Goal: Information Seeking & Learning: Find specific page/section

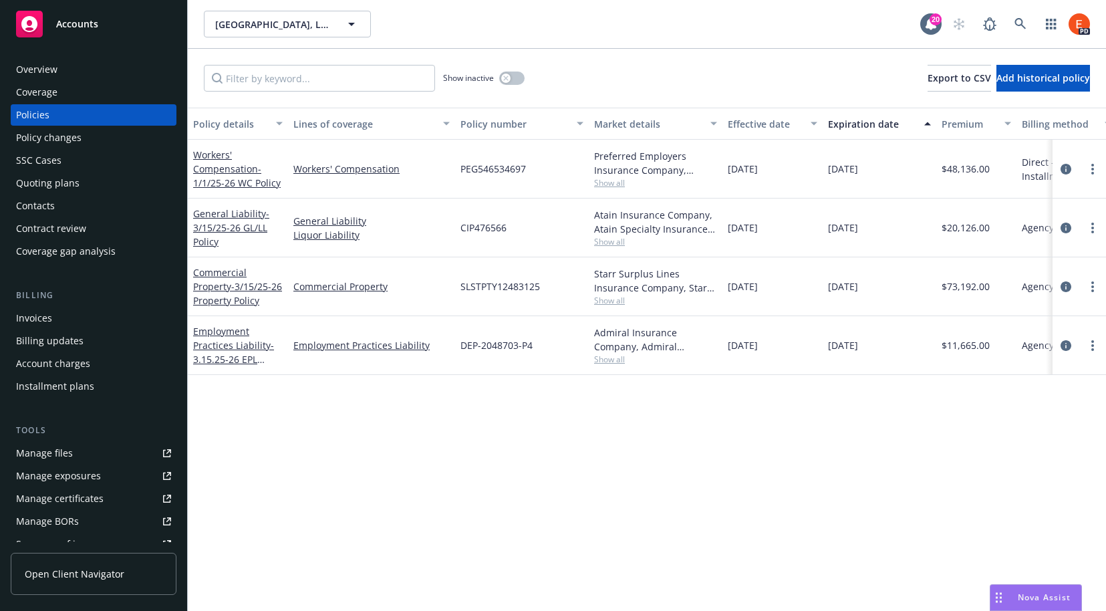
click at [600, 47] on div "[GEOGRAPHIC_DATA], LLC [GEOGRAPHIC_DATA], LLC 20 PD" at bounding box center [647, 24] width 918 height 48
click at [1010, 22] on link at bounding box center [1020, 24] width 27 height 27
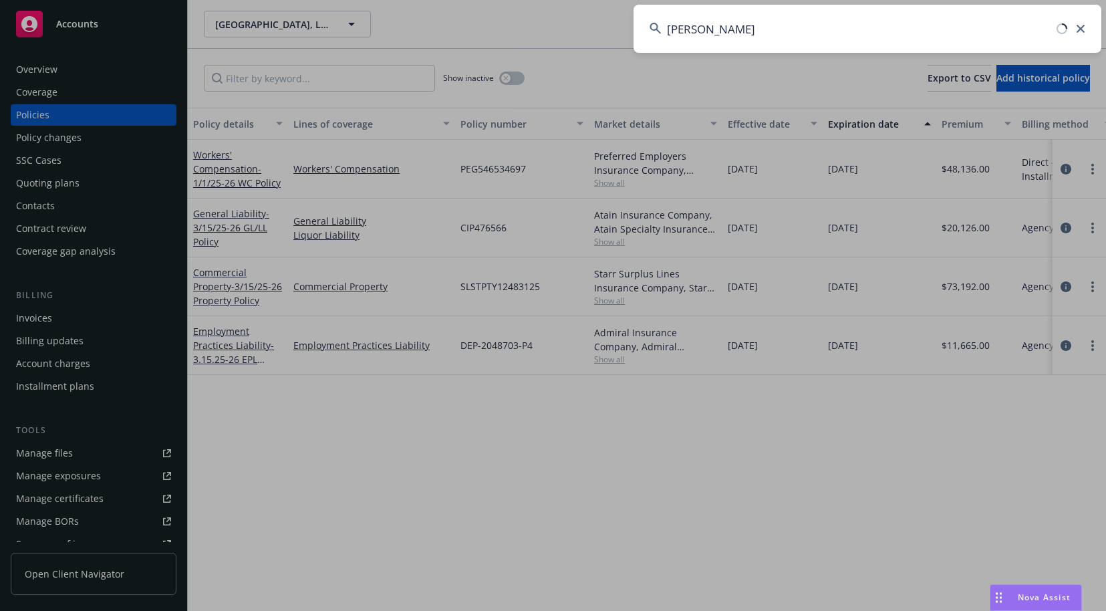
type input "[PERSON_NAME]"
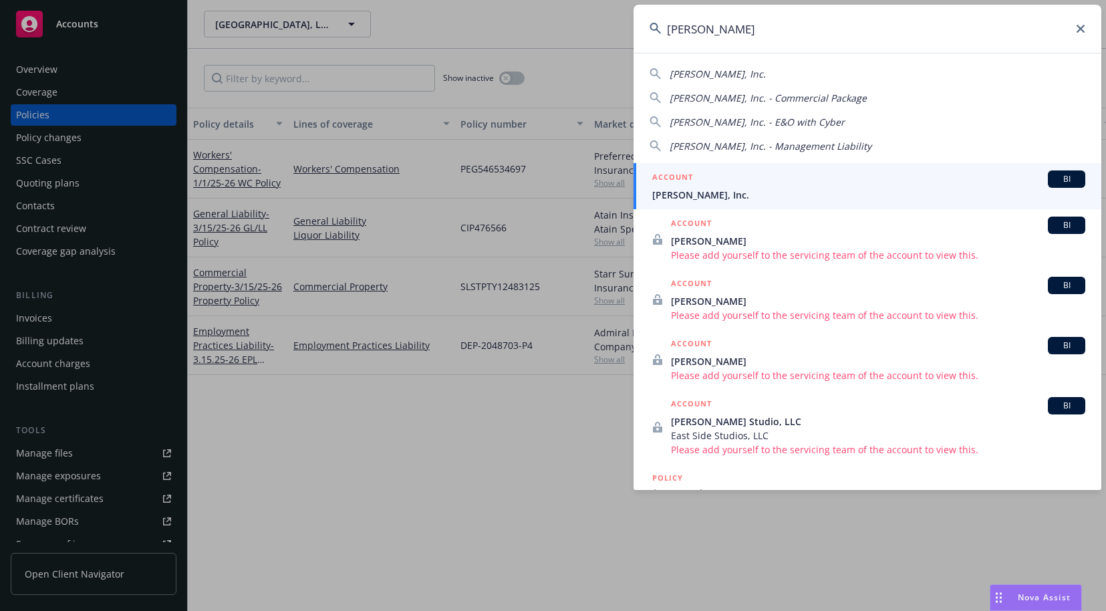
click at [712, 181] on div "ACCOUNT BI" at bounding box center [868, 178] width 433 height 17
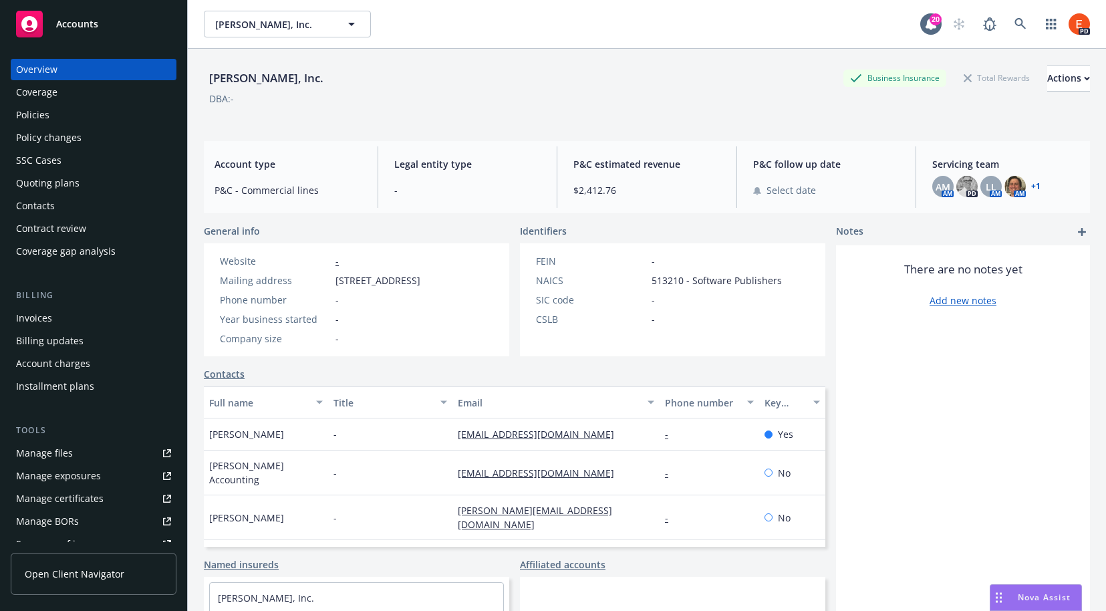
click at [43, 113] on div "Policies" at bounding box center [32, 114] width 33 height 21
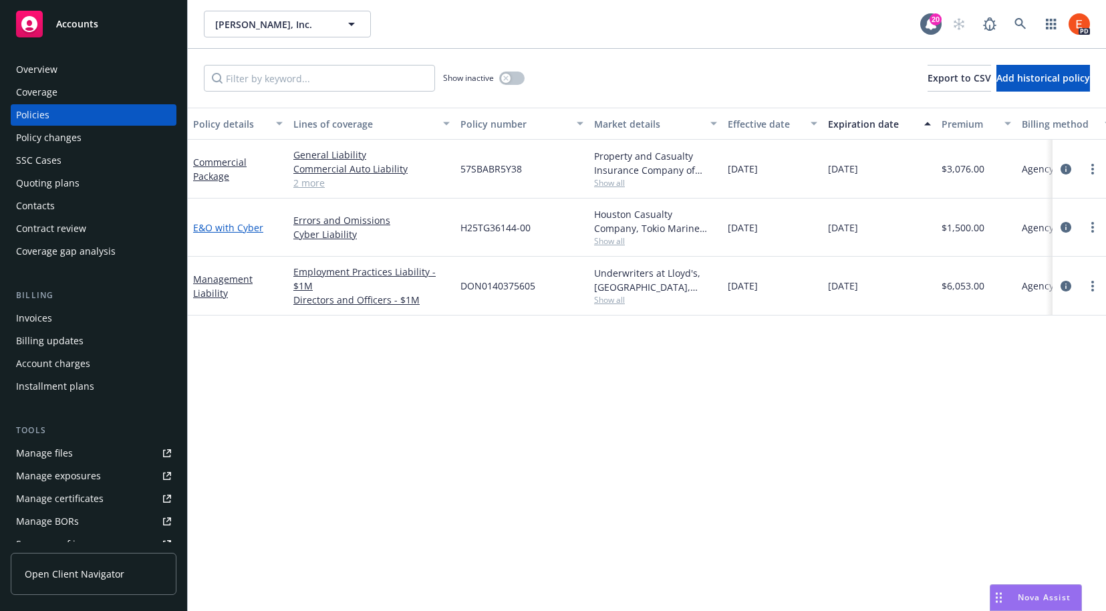
click at [234, 222] on link "E&O with Cyber" at bounding box center [228, 227] width 70 height 13
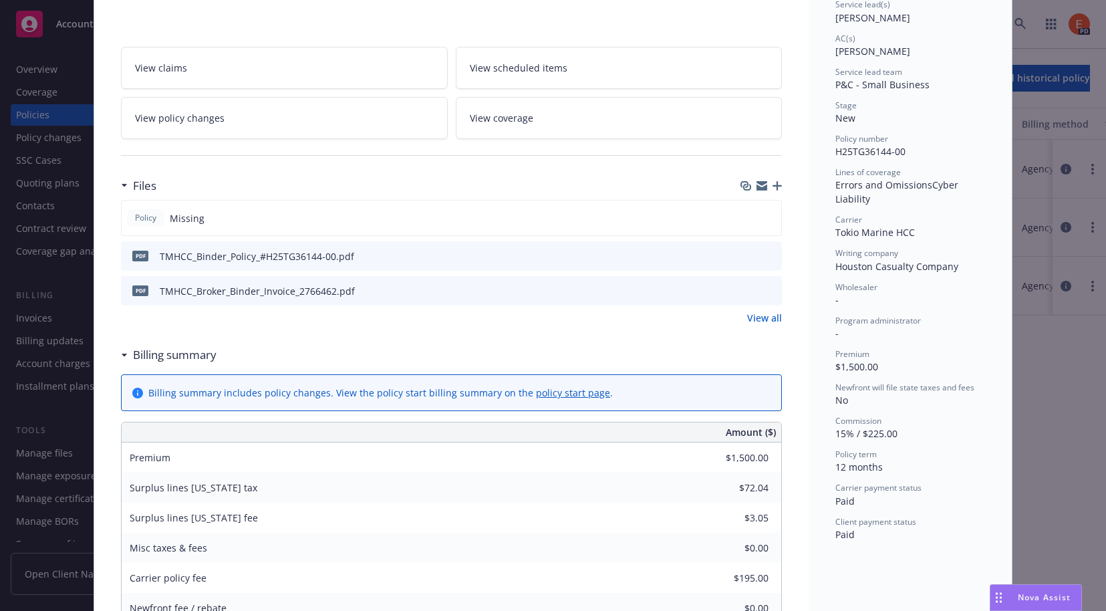
scroll to position [214, 0]
click at [768, 248] on icon "preview file" at bounding box center [769, 252] width 12 height 9
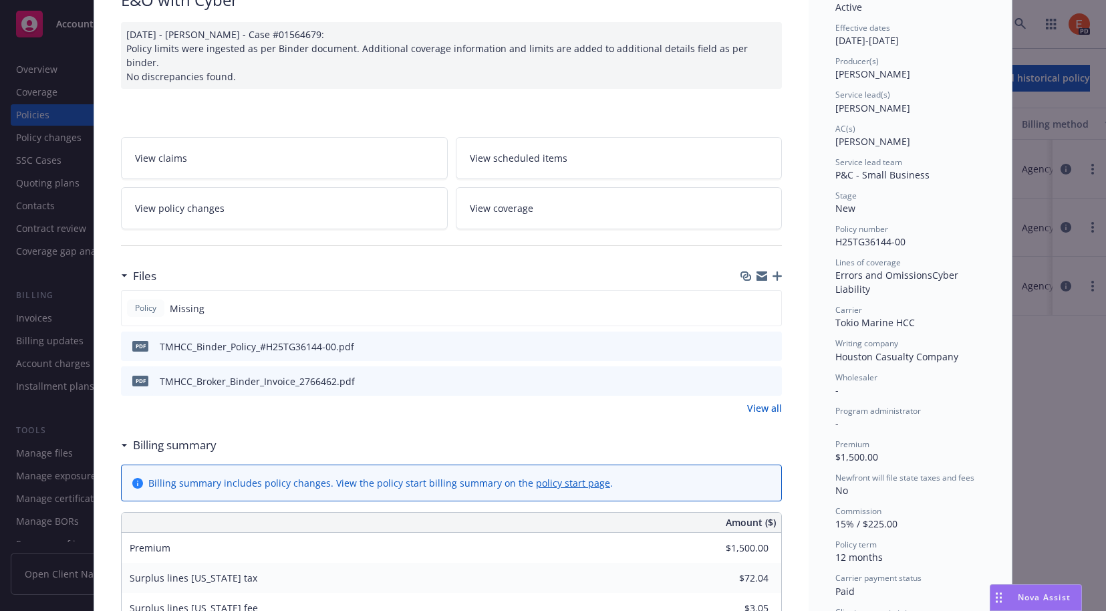
scroll to position [0, 0]
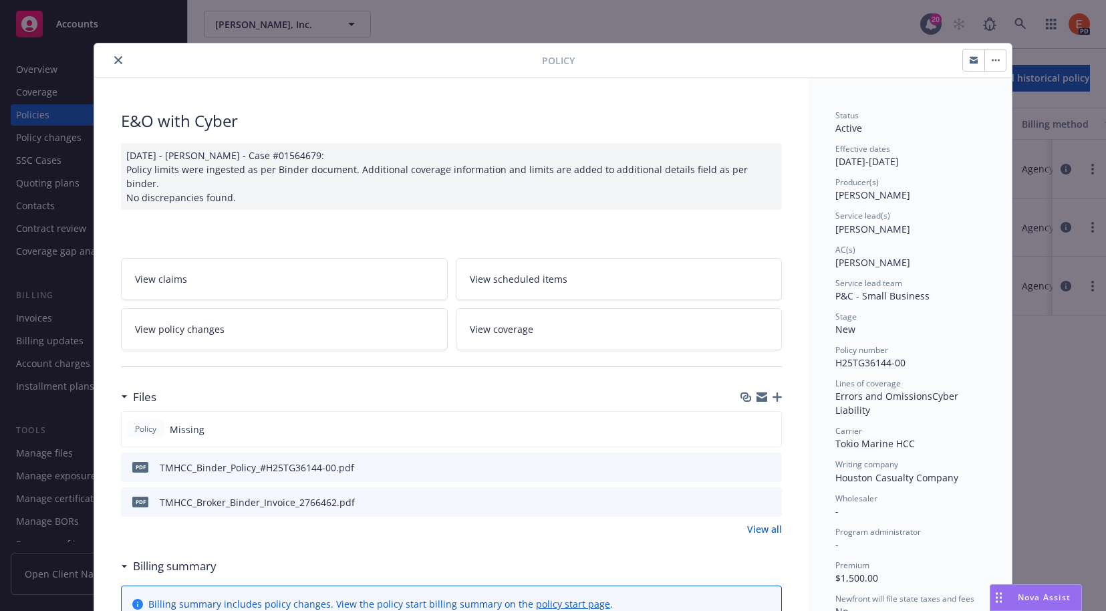
click at [116, 58] on icon "close" at bounding box center [118, 60] width 8 height 8
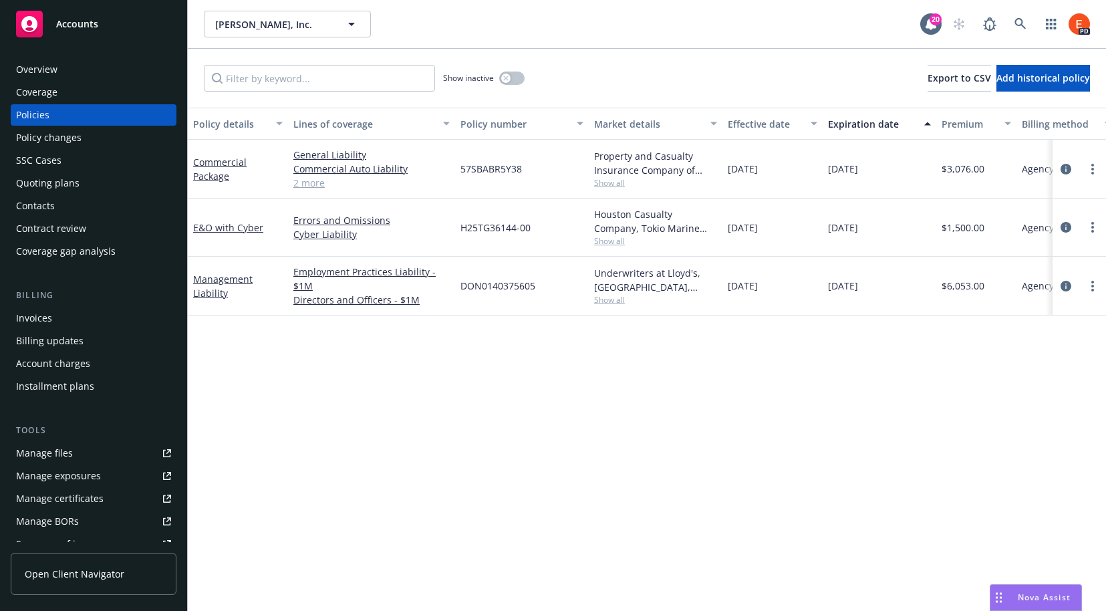
click at [635, 371] on div "Policy details Lines of coverage Policy number Market details Effective date Ex…" at bounding box center [647, 359] width 918 height 503
drag, startPoint x: 688, startPoint y: 76, endPoint x: 659, endPoint y: 67, distance: 29.2
click at [687, 75] on div "Show inactive Export to CSV Add historical policy" at bounding box center [647, 78] width 918 height 59
click at [1019, 22] on icon at bounding box center [1020, 24] width 12 height 12
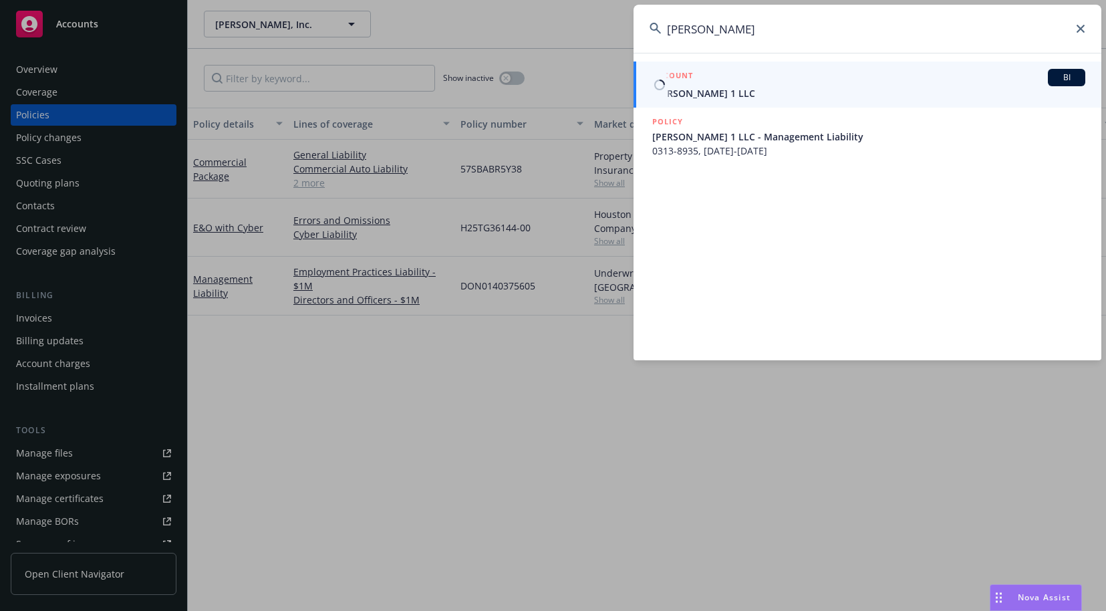
type input "[PERSON_NAME]"
click at [732, 86] on span "[PERSON_NAME] 1 LLC" at bounding box center [868, 93] width 433 height 14
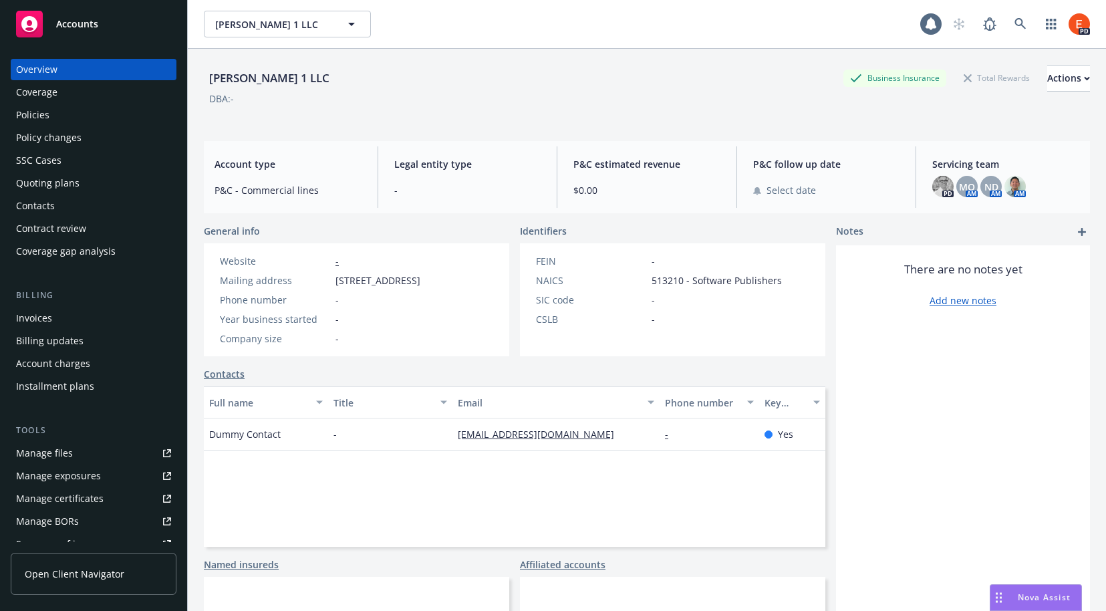
click at [1031, 588] on div "Nova Assist" at bounding box center [1035, 597] width 91 height 25
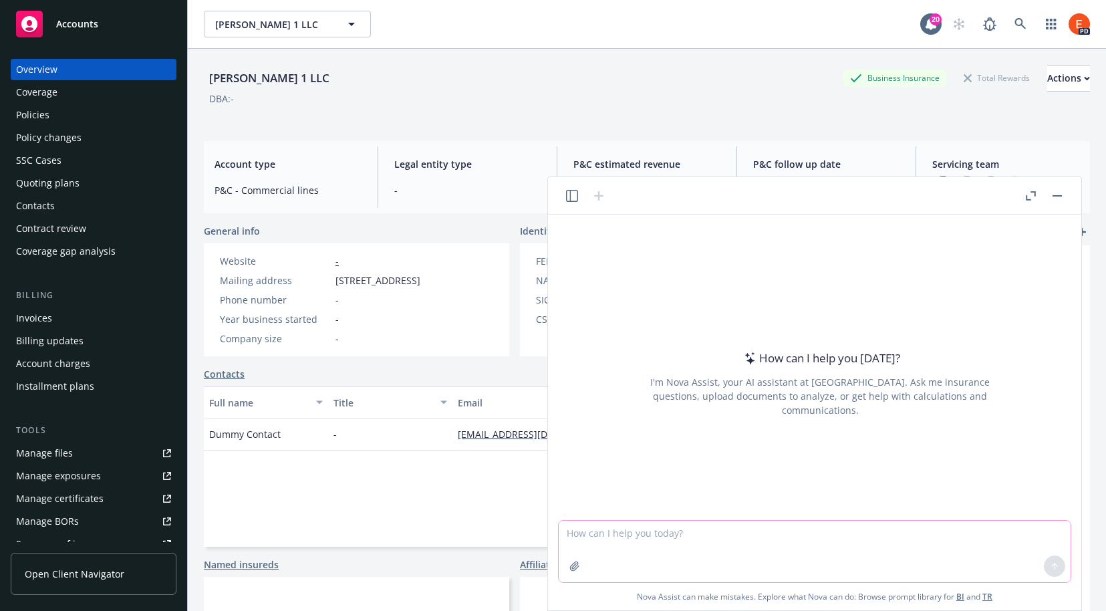
click at [641, 532] on textarea at bounding box center [815, 551] width 512 height 61
type textarea "Create a BOR letter"
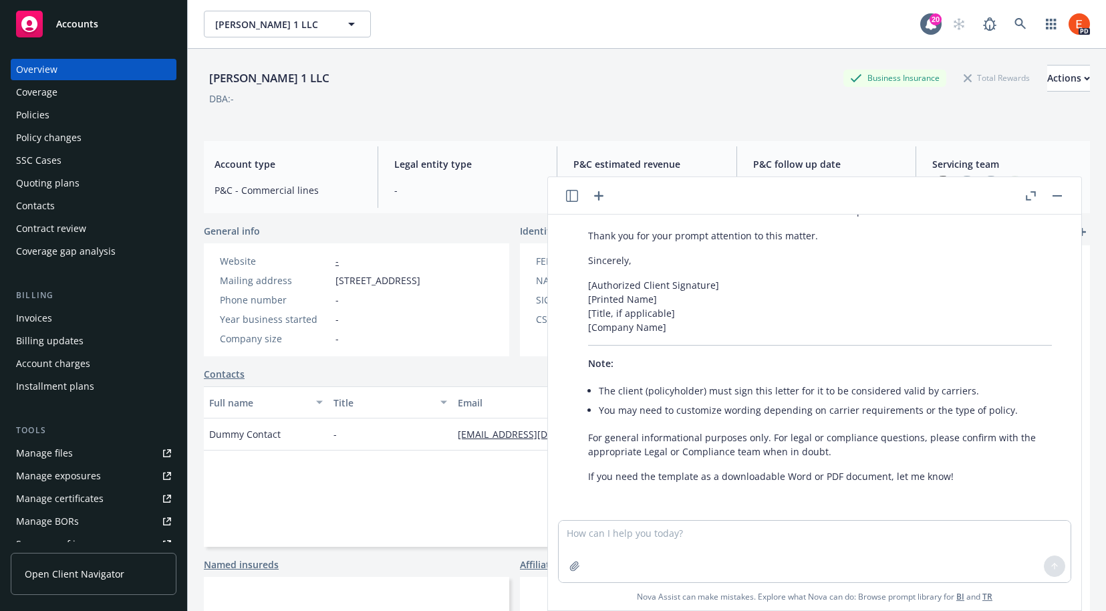
scroll to position [460, 0]
click at [569, 566] on icon "button" at bounding box center [574, 566] width 11 height 11
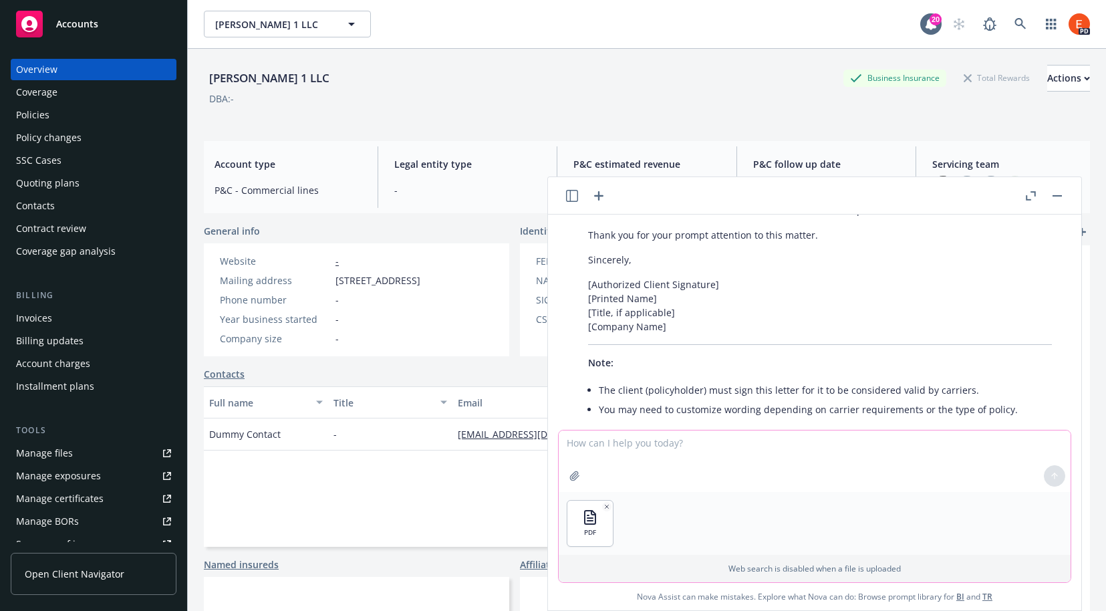
click at [575, 474] on icon "button" at bounding box center [574, 475] width 9 height 9
click at [575, 476] on icon "button" at bounding box center [574, 475] width 9 height 9
click at [573, 474] on icon "button" at bounding box center [574, 475] width 9 height 9
click at [676, 437] on textarea at bounding box center [815, 460] width 512 height 61
click at [609, 446] on textarea "add these onto the BOR letter" at bounding box center [815, 460] width 512 height 61
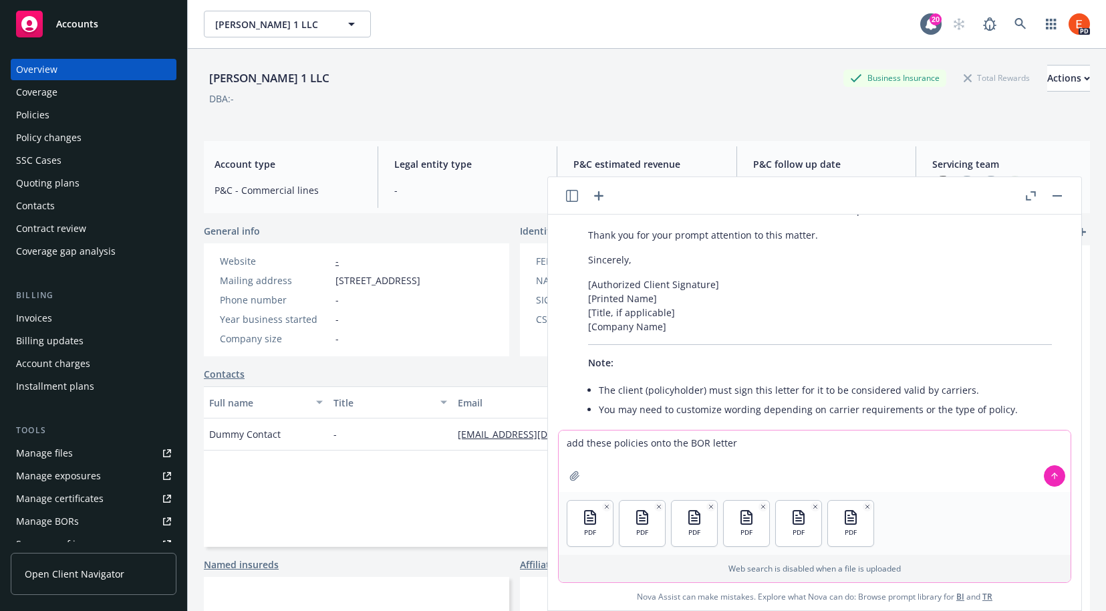
type textarea "add these policies onto the BOR letter"
click at [1053, 478] on icon at bounding box center [1054, 475] width 9 height 9
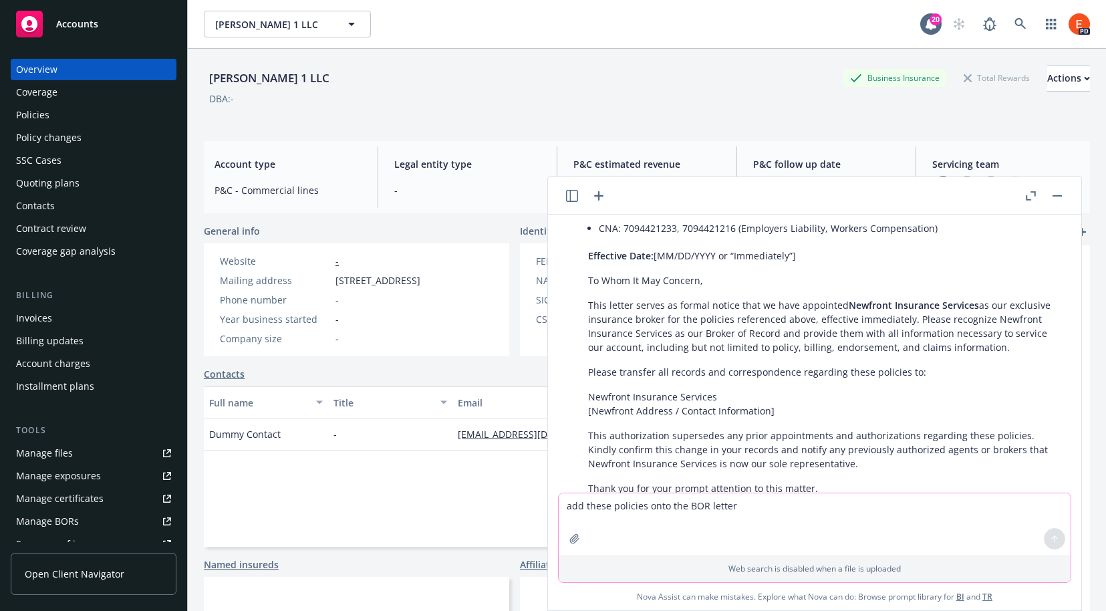
scroll to position [1249, 0]
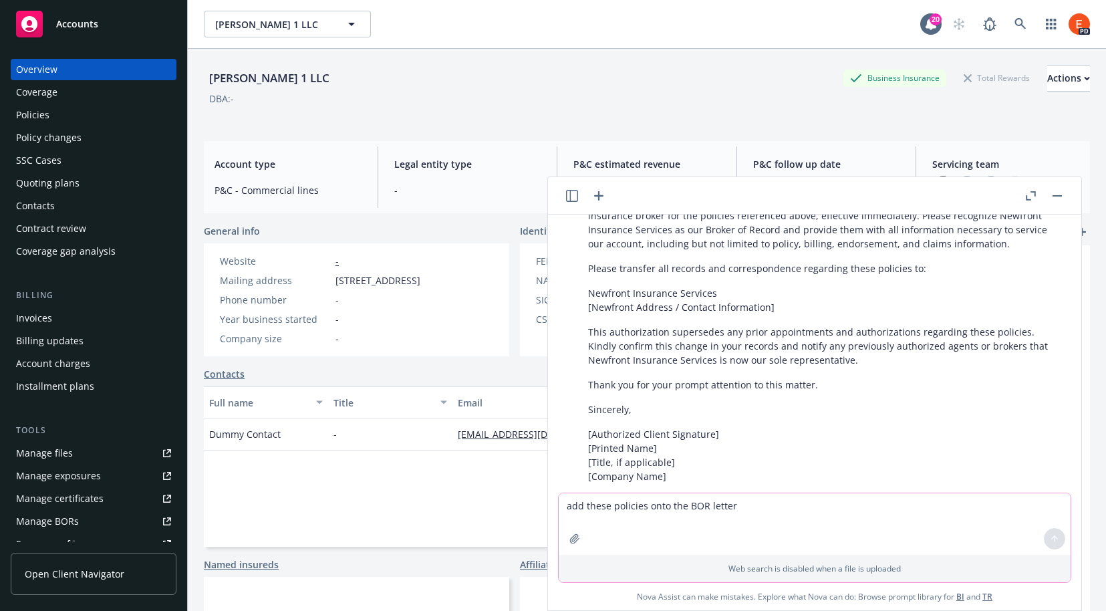
click at [695, 508] on textarea "add these policies onto the BOR letter" at bounding box center [815, 523] width 512 height 61
type textarea "Create one per insurance company and put them into word docs"
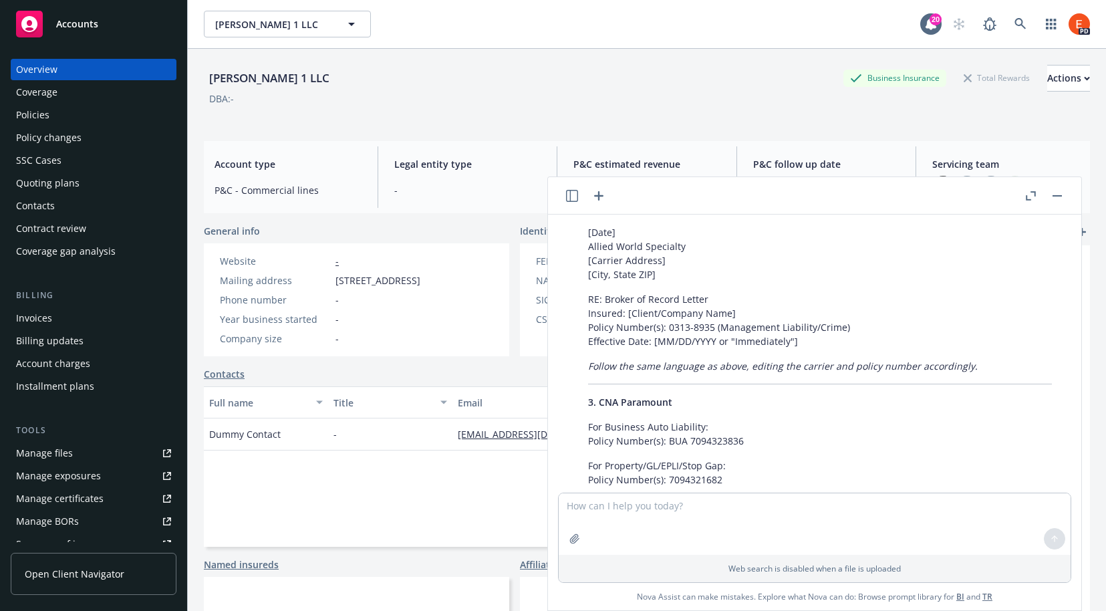
scroll to position [2237, 0]
type textarea "u"
type textarea "find the information for insured name and effective dates from the policies and…"
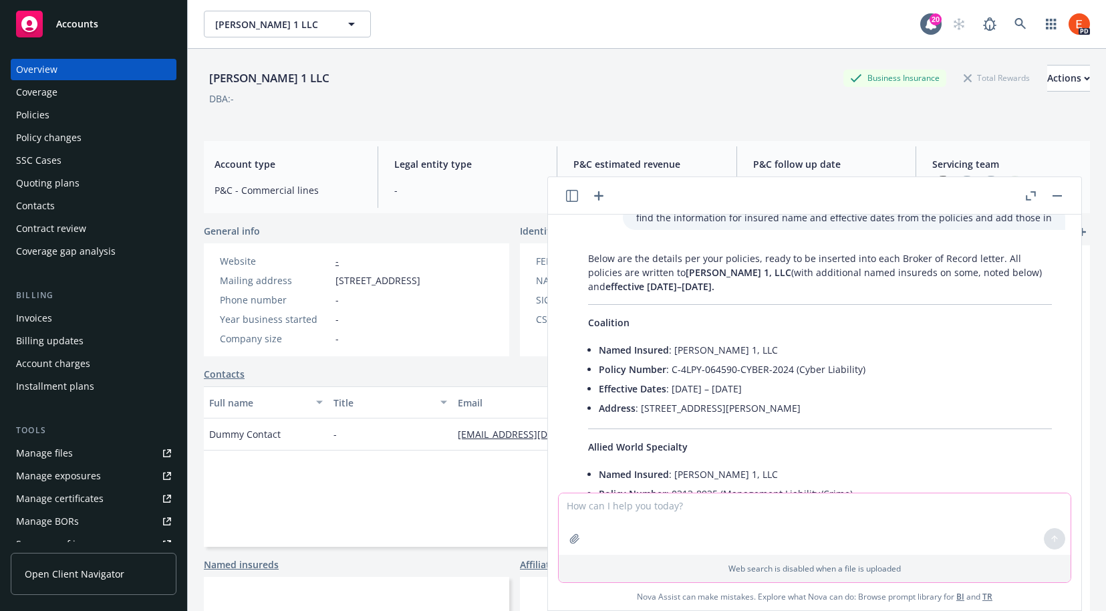
scroll to position [3155, 0]
click at [1014, 23] on icon at bounding box center [1020, 24] width 12 height 12
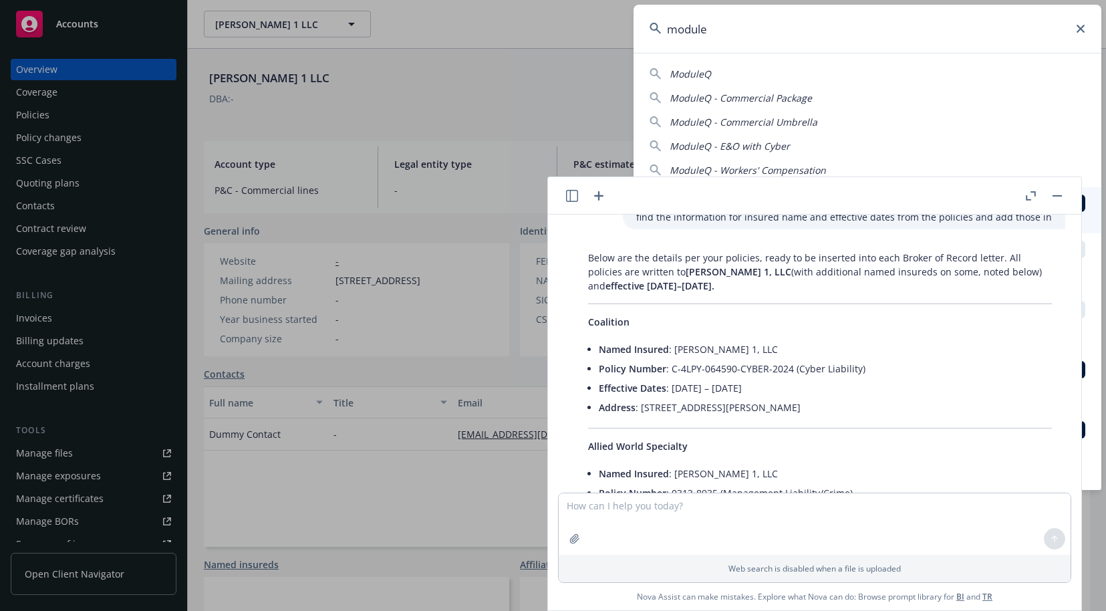
click at [774, 71] on div "ModuleQ" at bounding box center [867, 74] width 436 height 14
type input "ModuleQ"
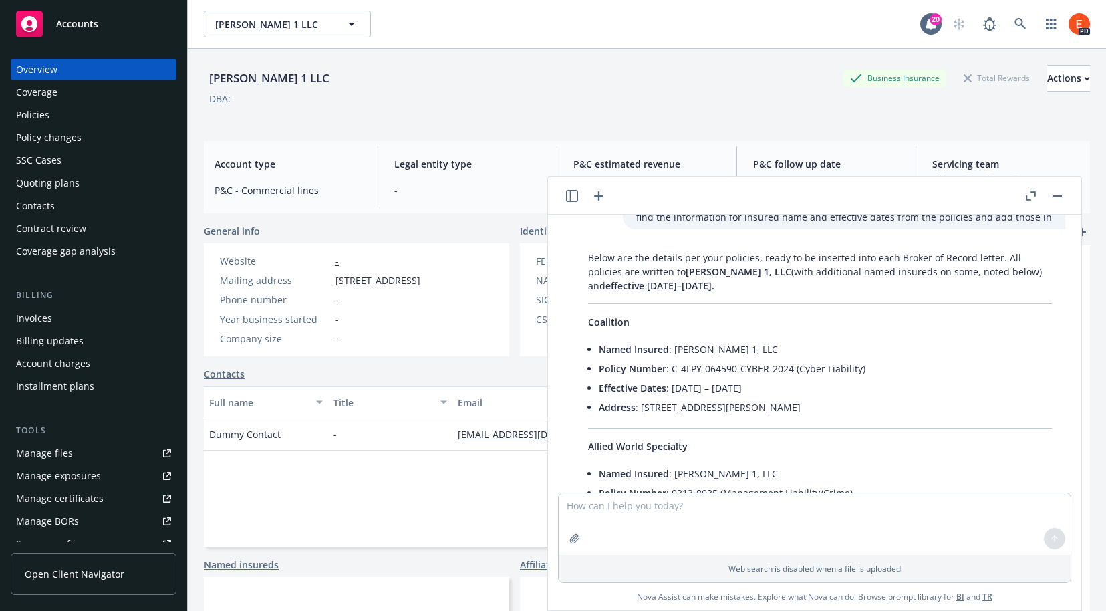
click at [1060, 198] on button "button" at bounding box center [1057, 196] width 16 height 16
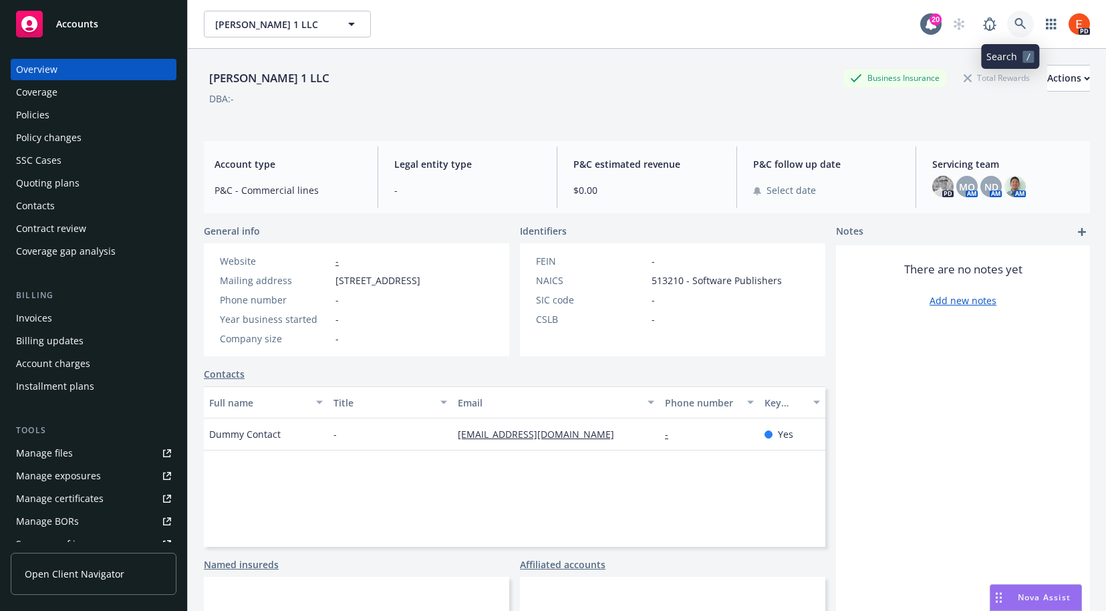
click at [1014, 27] on icon at bounding box center [1019, 23] width 11 height 11
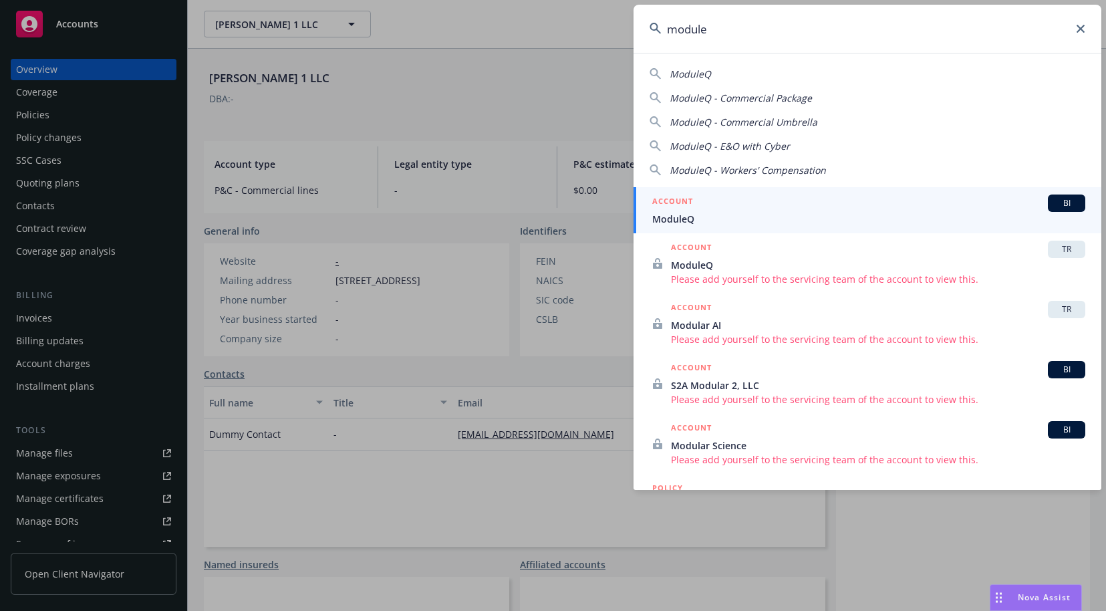
type input "module"
click at [686, 208] on h5 "ACCOUNT" at bounding box center [672, 202] width 41 height 16
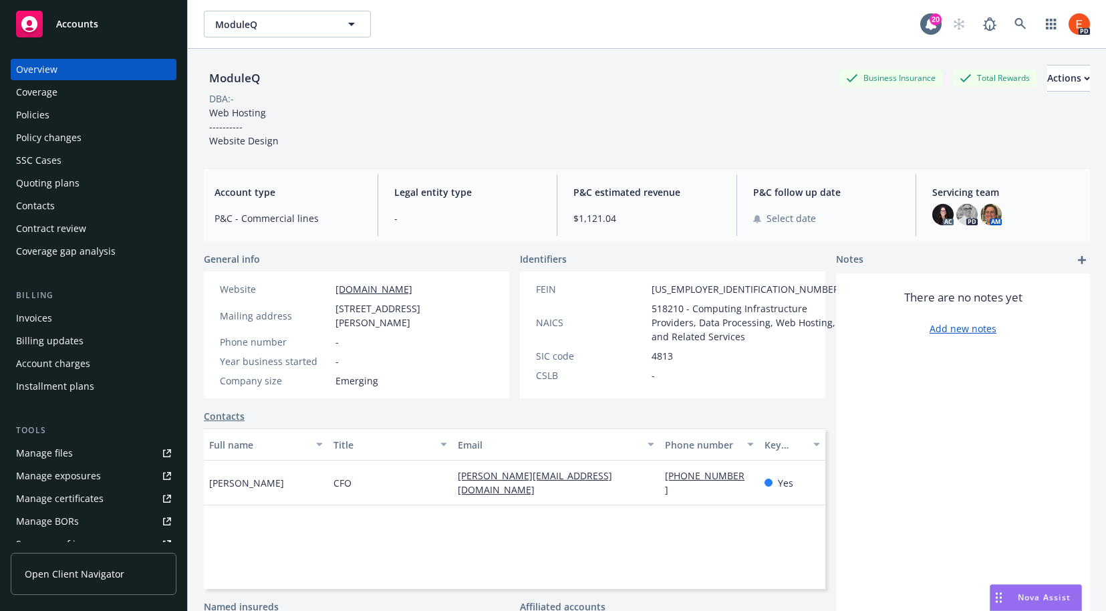
click at [34, 116] on div "Policies" at bounding box center [32, 114] width 33 height 21
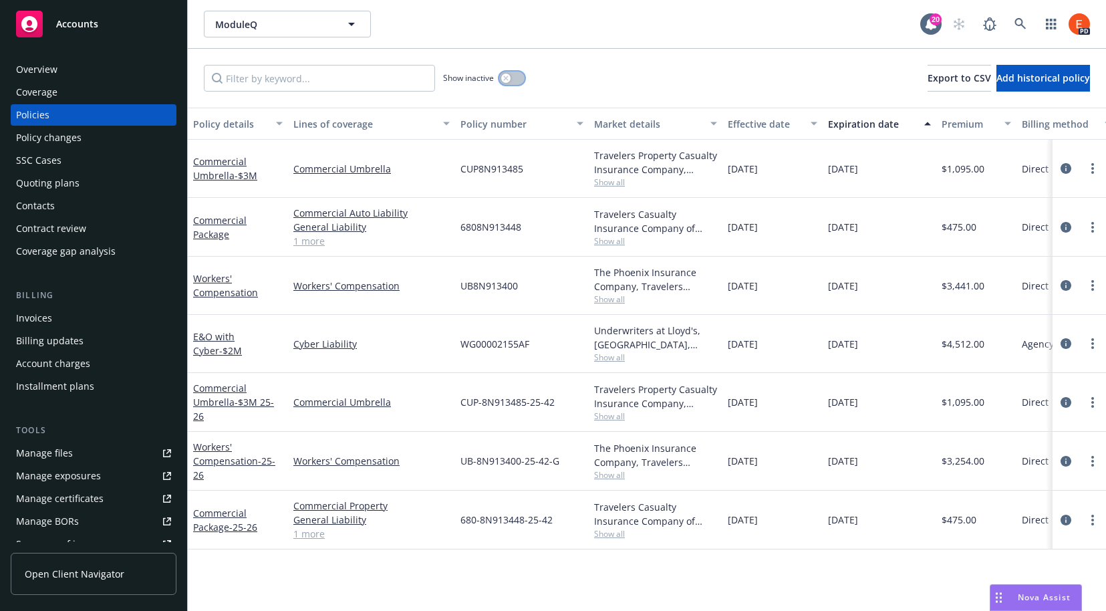
click at [506, 82] on div "button" at bounding box center [505, 77] width 9 height 9
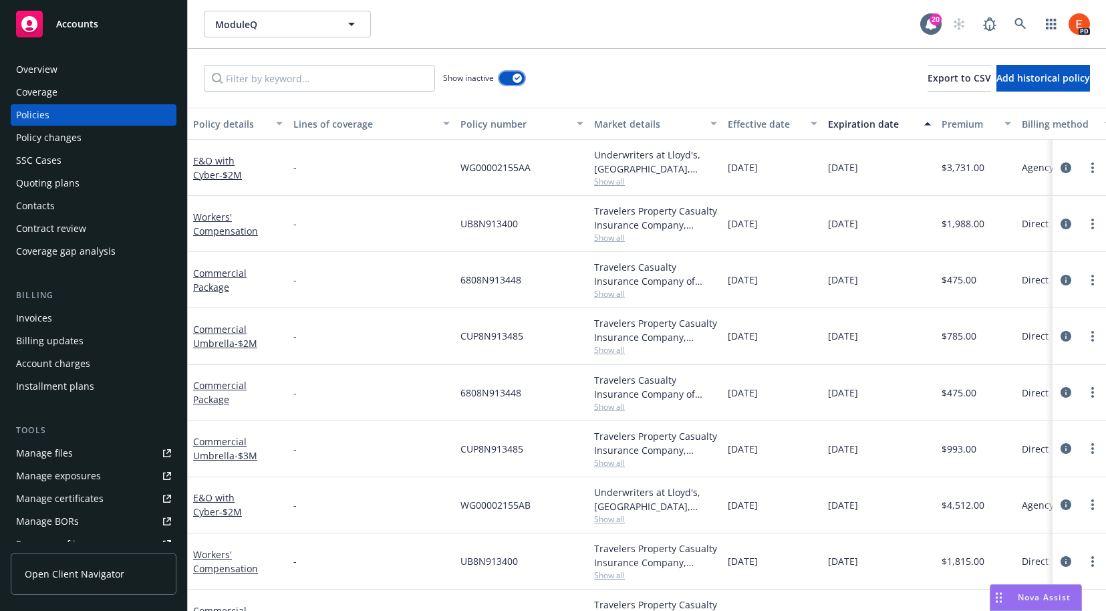
click at [508, 76] on button "button" at bounding box center [511, 77] width 25 height 13
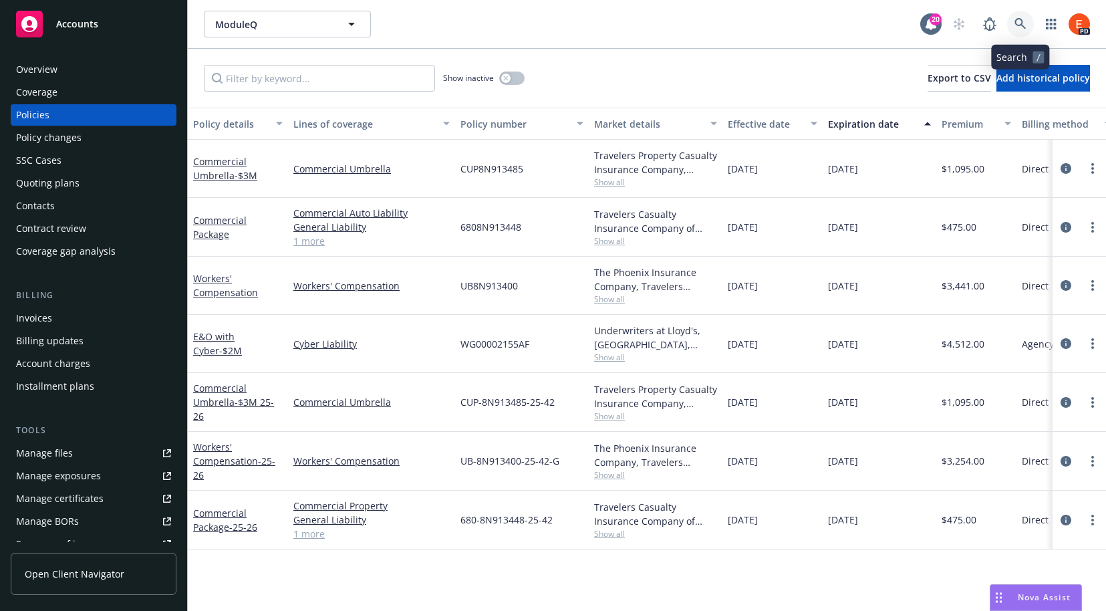
click at [1020, 23] on icon at bounding box center [1019, 23] width 11 height 11
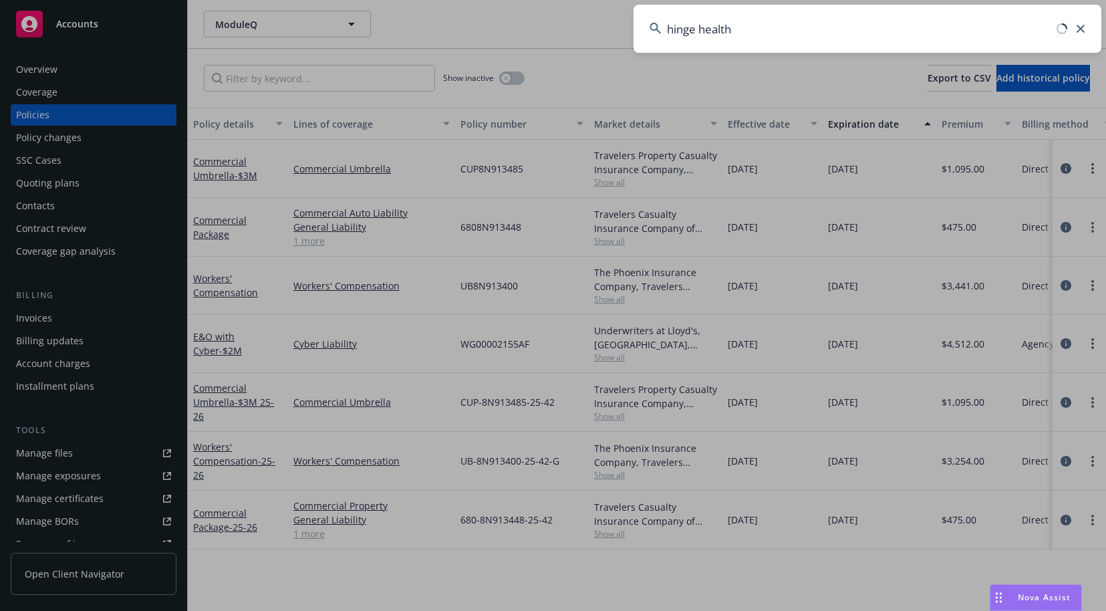
type input "hinge health"
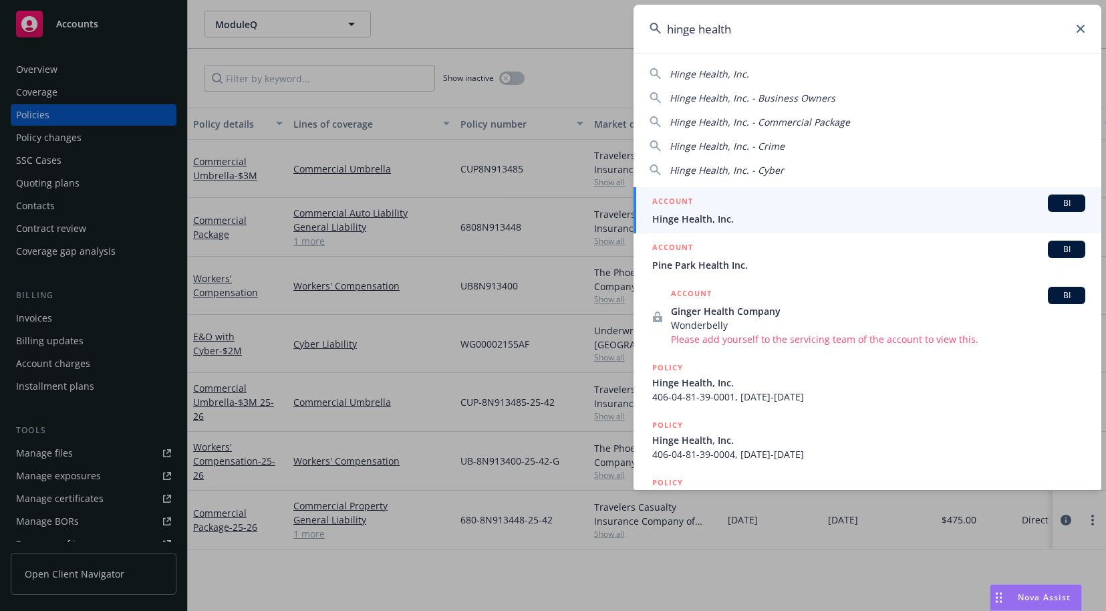
click at [712, 222] on span "Hinge Health, Inc." at bounding box center [868, 219] width 433 height 14
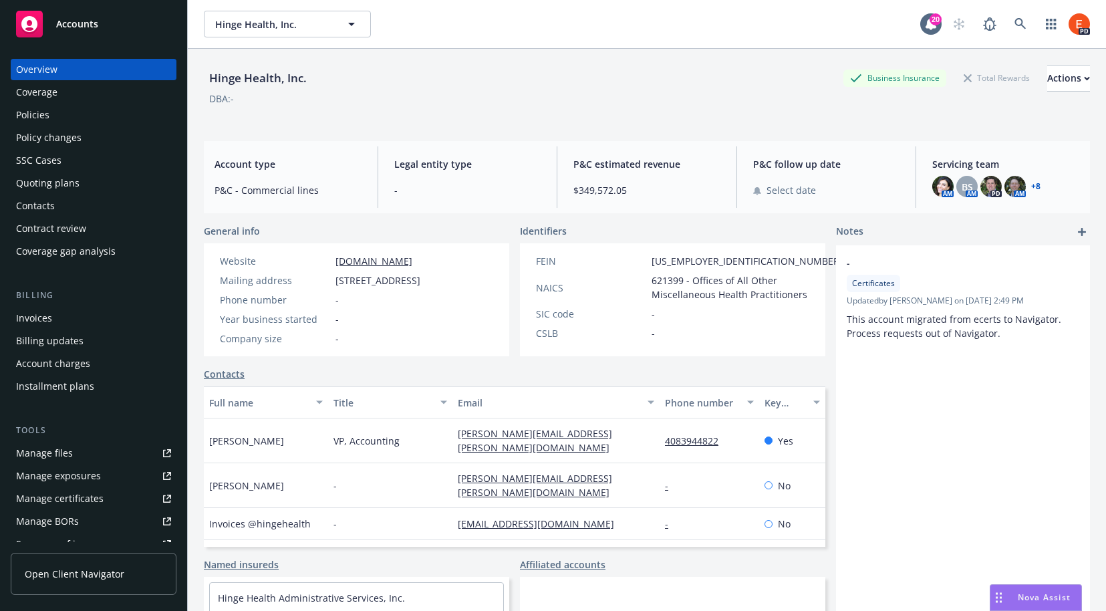
click at [39, 119] on div "Policies" at bounding box center [32, 114] width 33 height 21
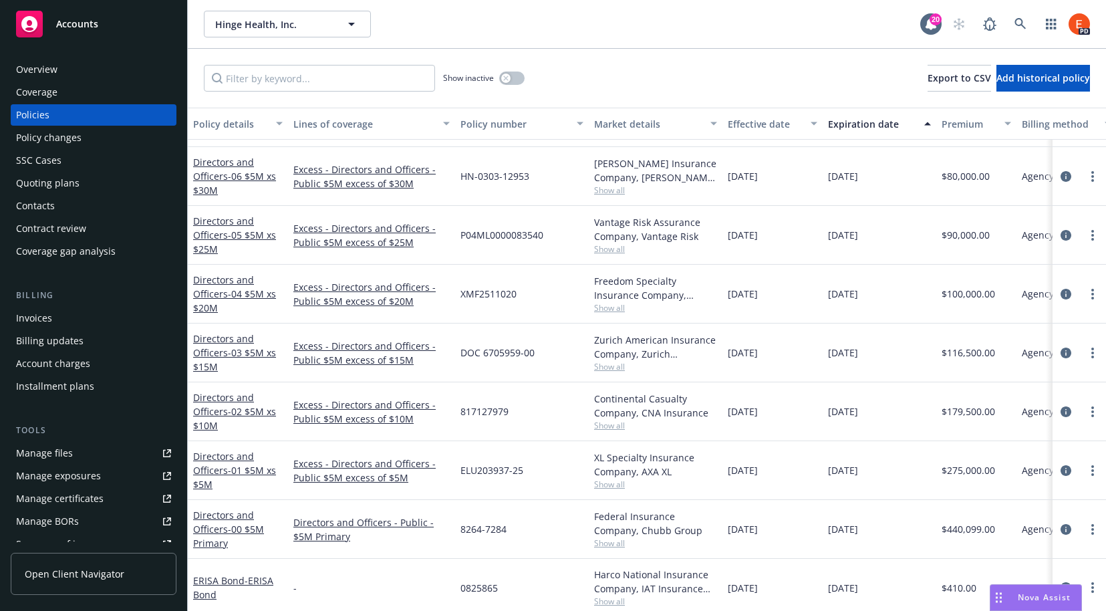
scroll to position [2687, 0]
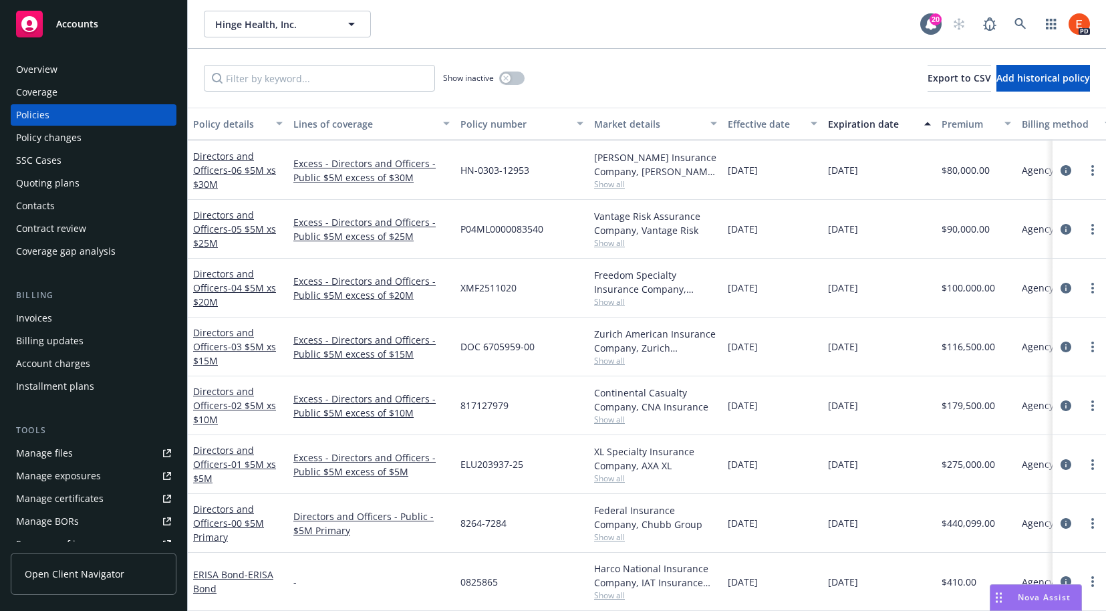
click at [44, 71] on div "Overview" at bounding box center [36, 69] width 41 height 21
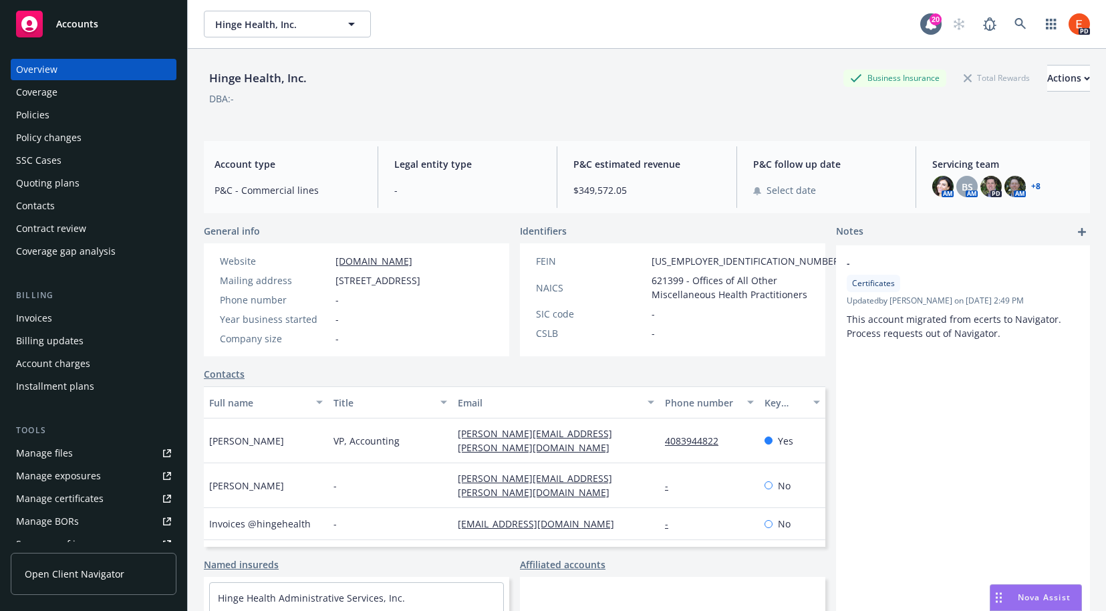
click at [35, 119] on div "Policies" at bounding box center [32, 114] width 33 height 21
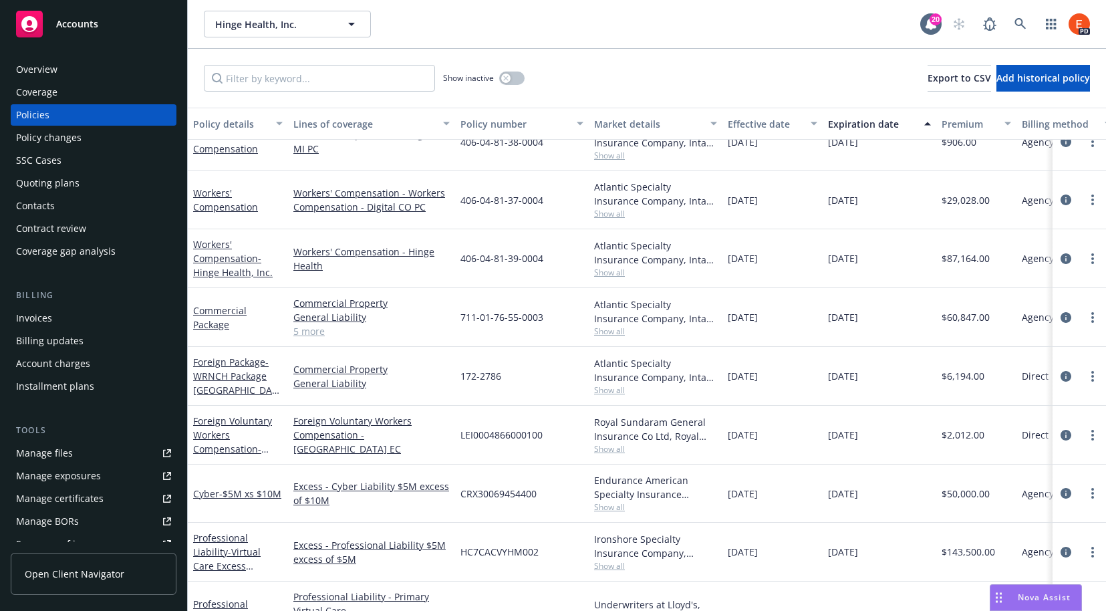
scroll to position [312, 0]
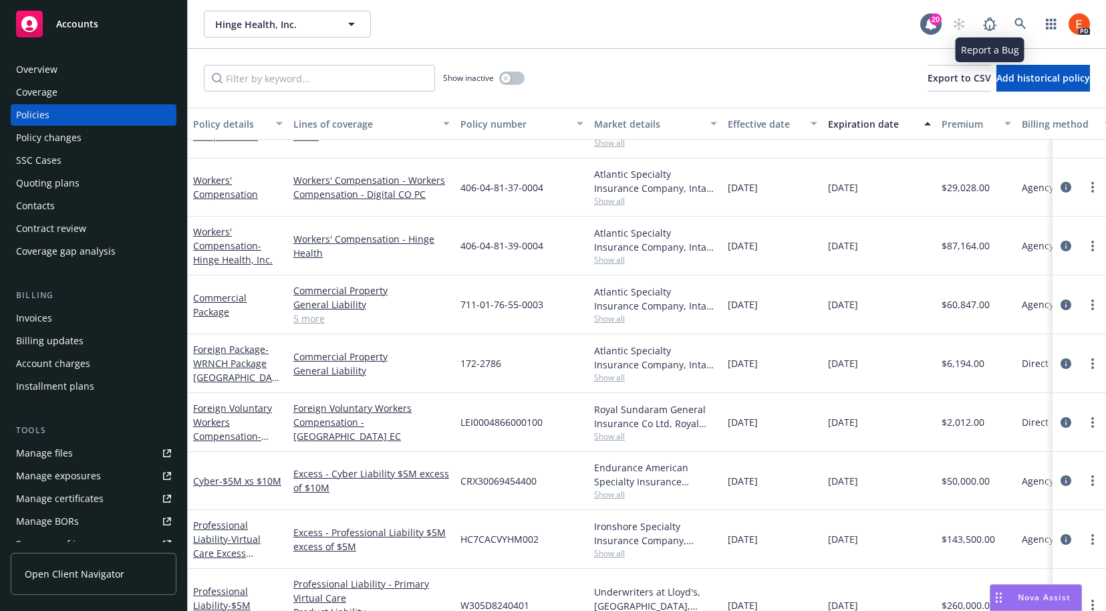
click at [814, 31] on div "Hinge Health, Inc. Hinge Health, Inc." at bounding box center [562, 24] width 716 height 27
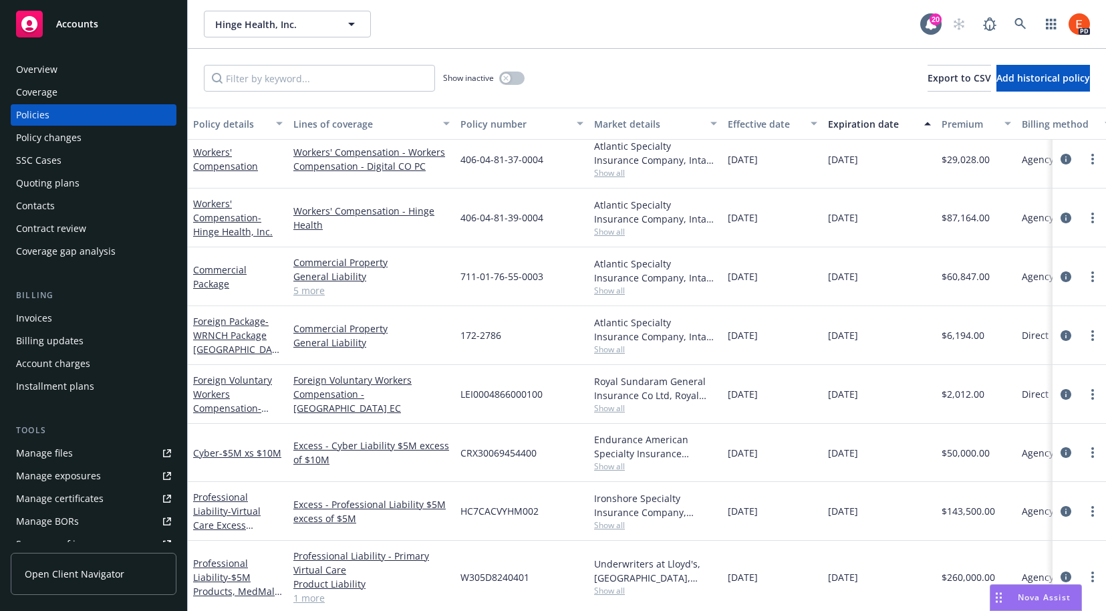
scroll to position [344, 0]
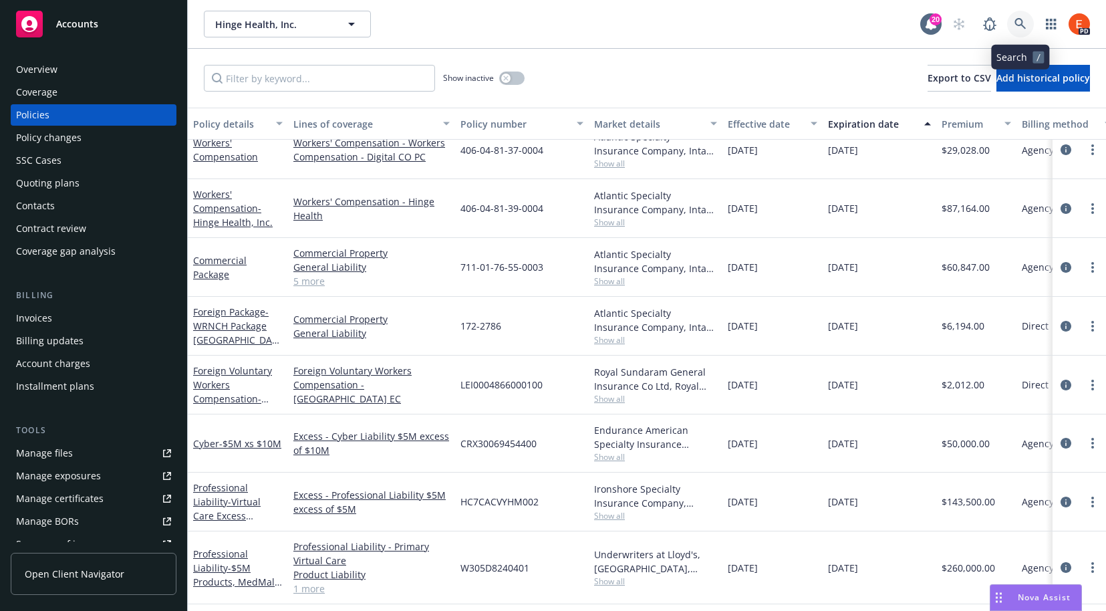
click at [1020, 20] on icon at bounding box center [1020, 24] width 12 height 12
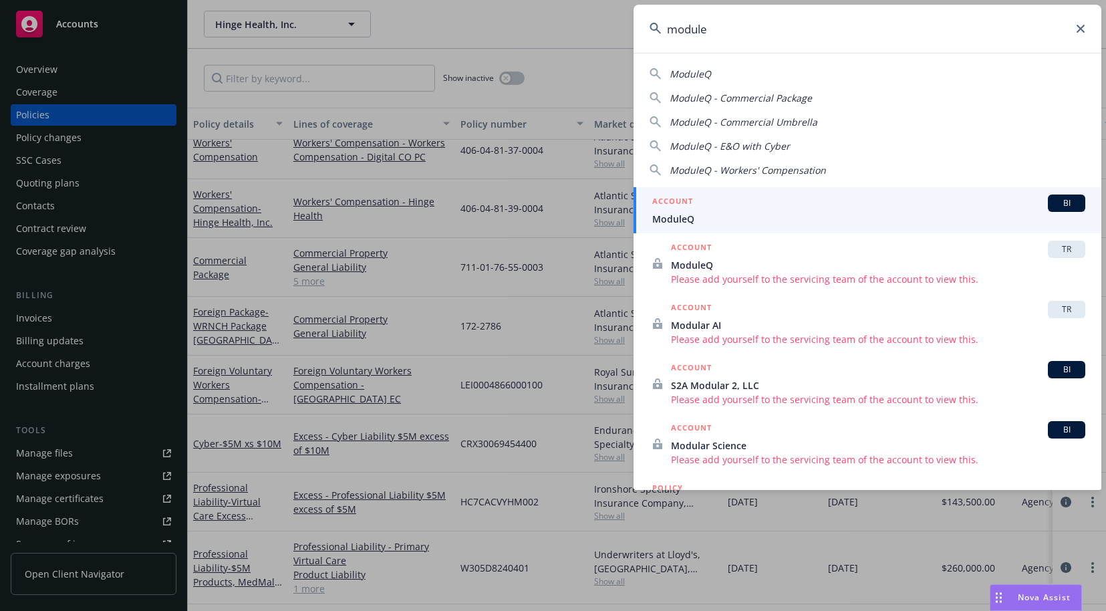
type input "module"
click at [818, 206] on div "ACCOUNT BI" at bounding box center [868, 202] width 433 height 17
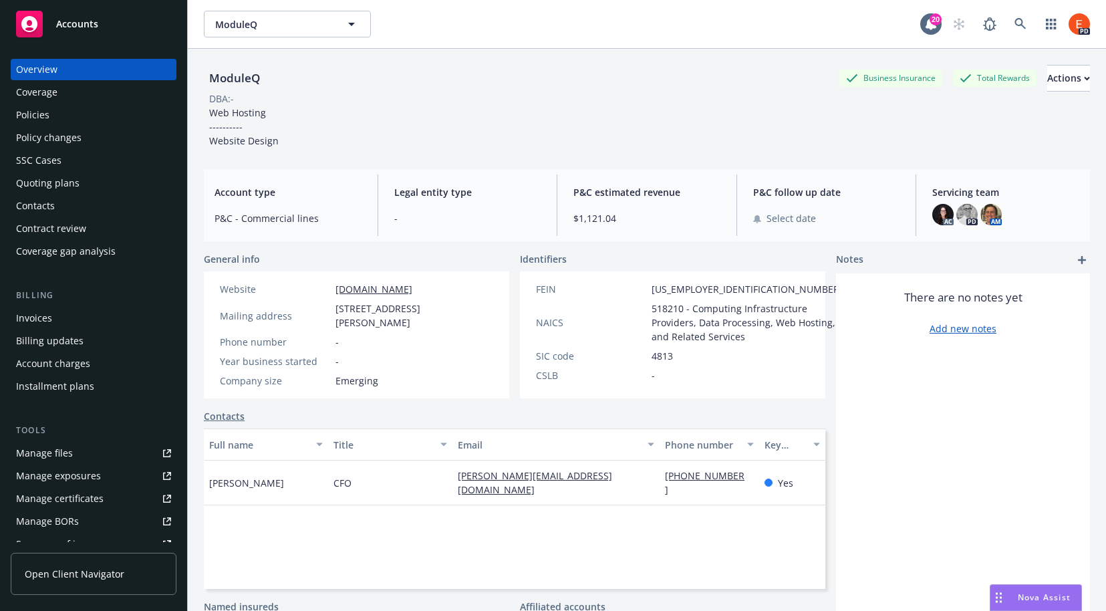
click at [49, 115] on div "Policies" at bounding box center [93, 114] width 155 height 21
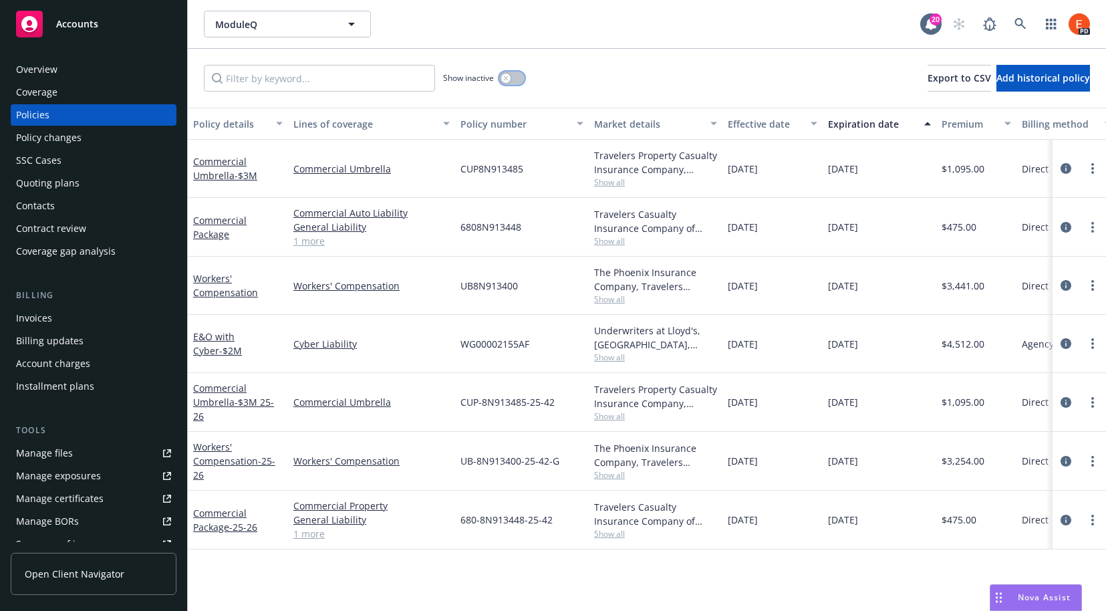
click at [519, 78] on button "button" at bounding box center [511, 77] width 25 height 13
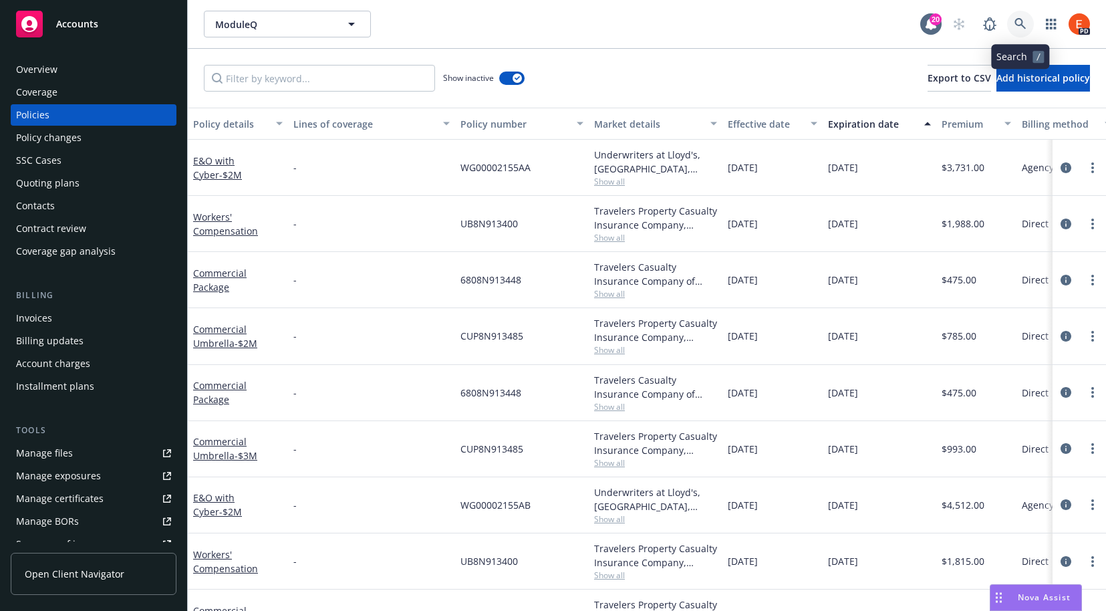
click at [1019, 25] on icon at bounding box center [1019, 23] width 11 height 11
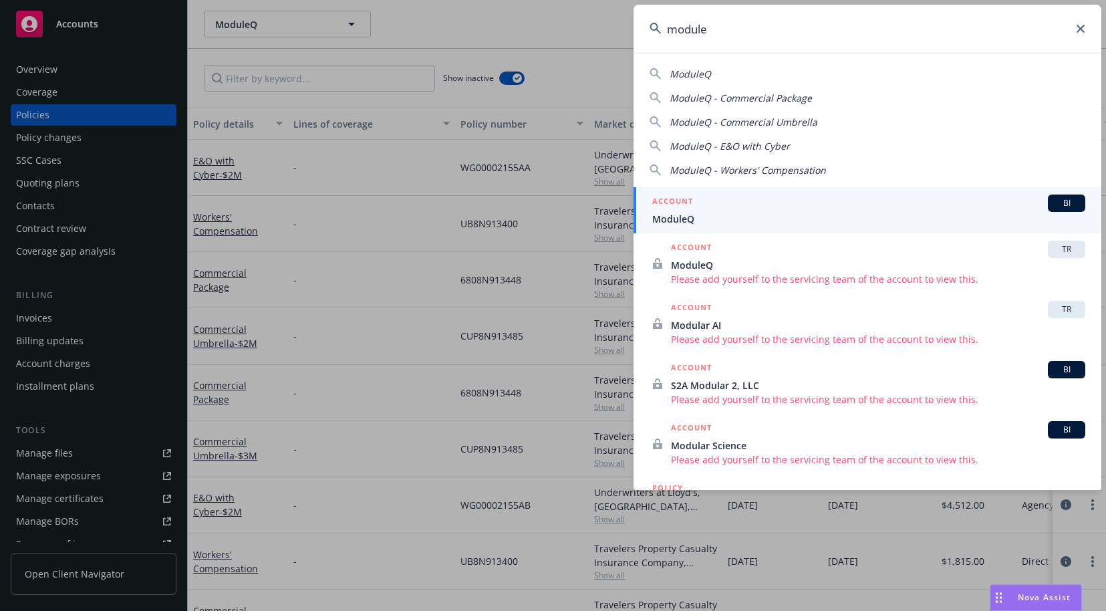
type input "moduleq"
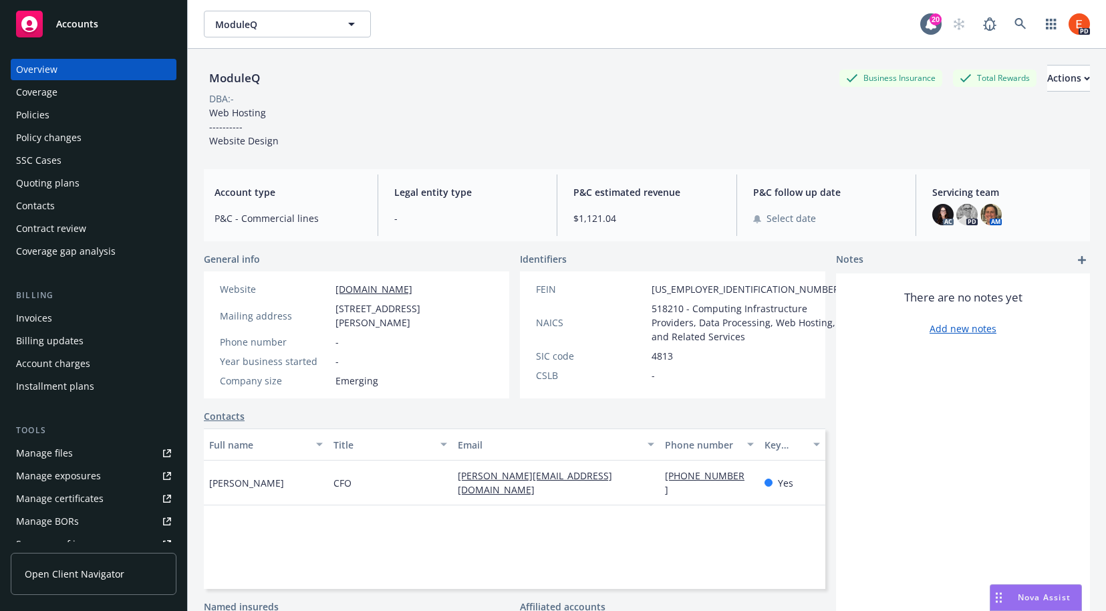
click at [39, 119] on div "Policies" at bounding box center [32, 114] width 33 height 21
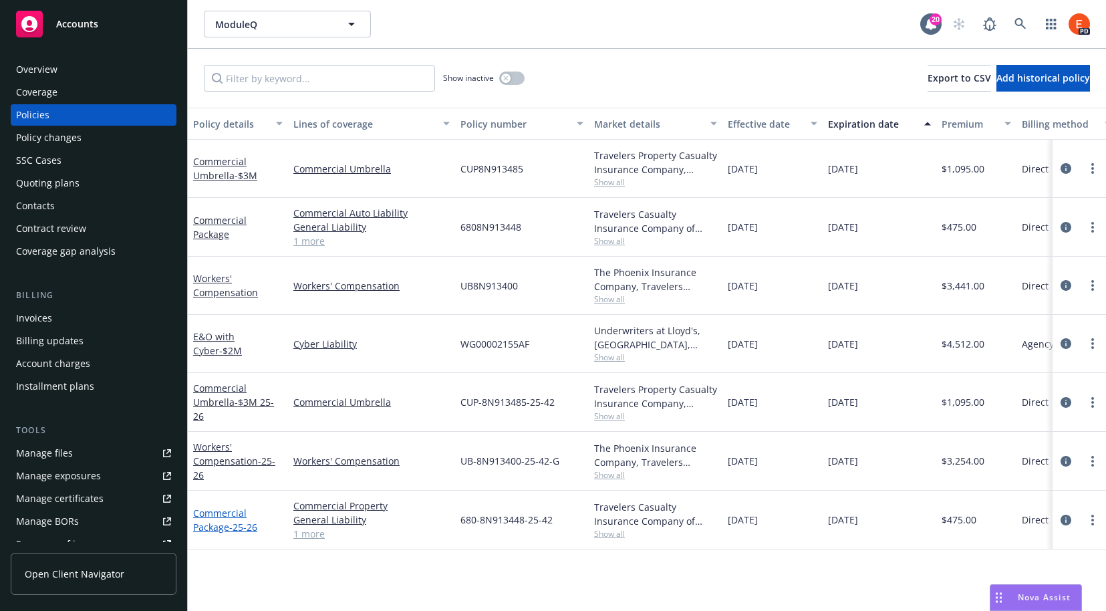
click at [219, 516] on link "Commercial Package - 25-26" at bounding box center [225, 519] width 64 height 27
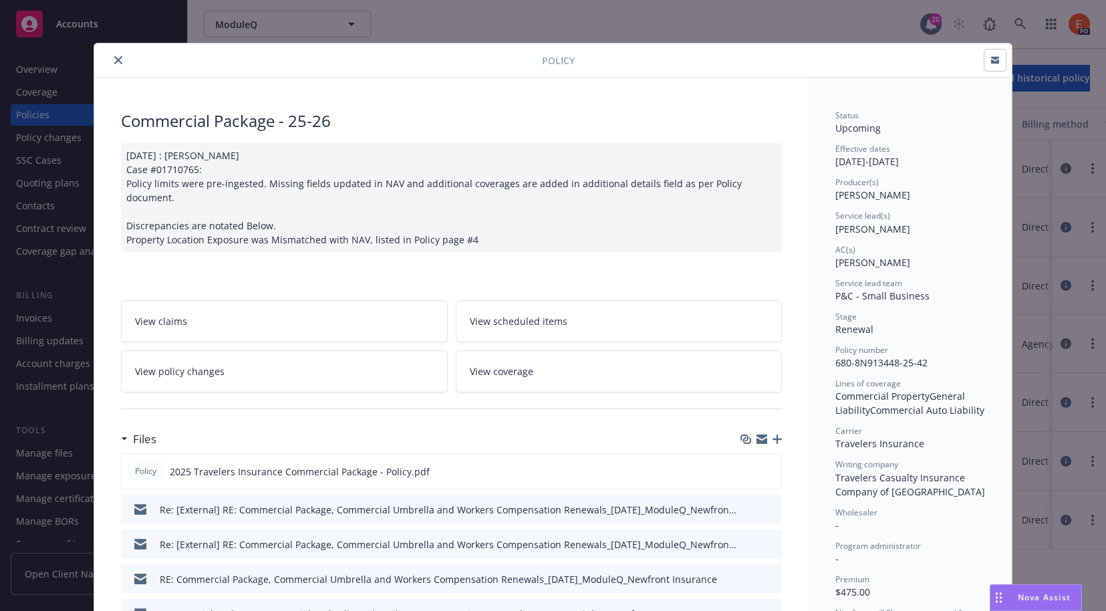
click at [118, 58] on button "close" at bounding box center [118, 60] width 16 height 16
